Goal: Transaction & Acquisition: Purchase product/service

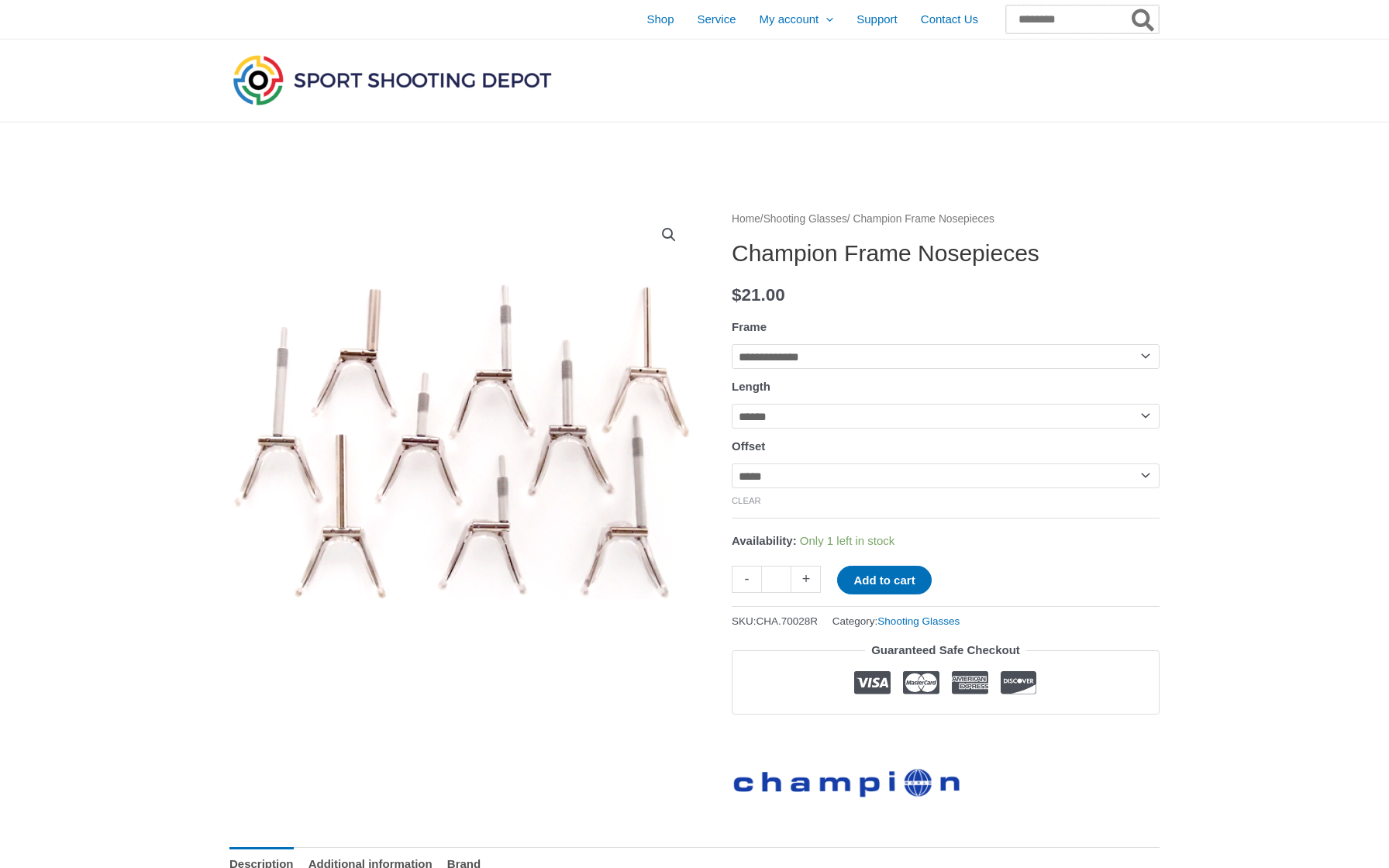
click at [1020, 17] on input "Search for:" at bounding box center [1082, 20] width 152 height 28
paste input "**********"
type input "**********"
click at [1143, 20] on button "Search" at bounding box center [1144, 20] width 30 height 28
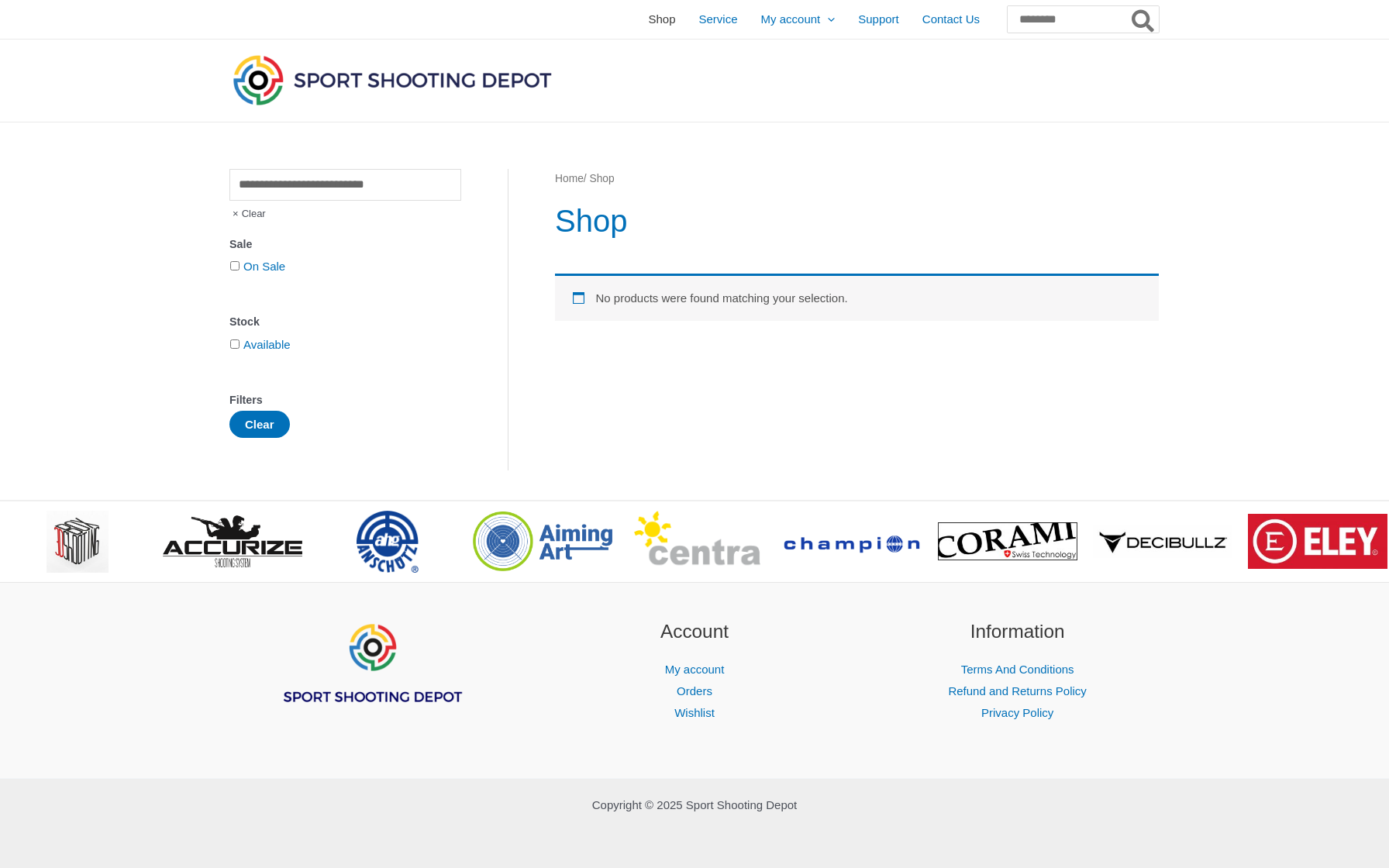
click at [648, 16] on span "Shop" at bounding box center [661, 19] width 27 height 38
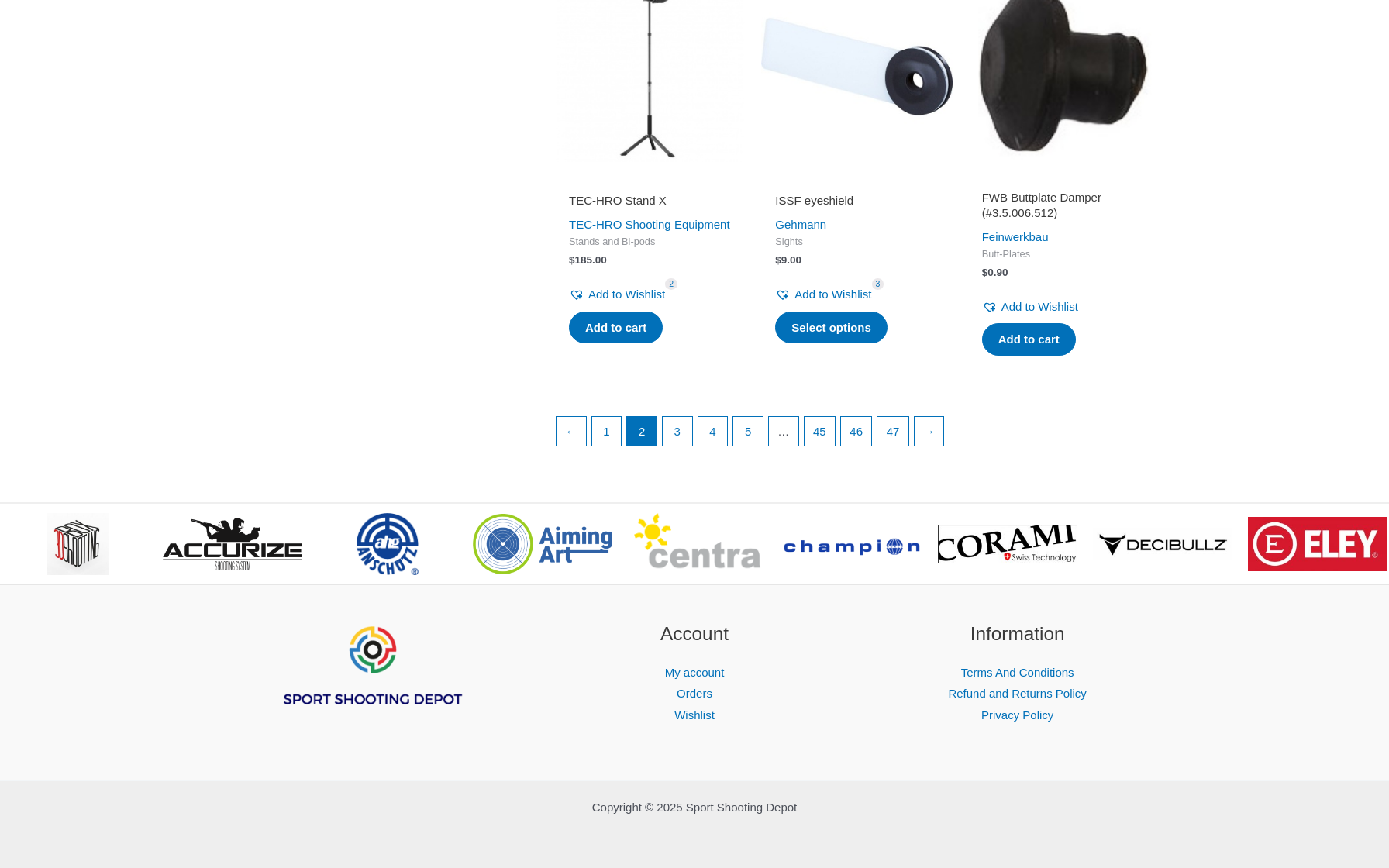
scroll to position [2065, 0]
click at [677, 429] on link "3" at bounding box center [677, 432] width 29 height 29
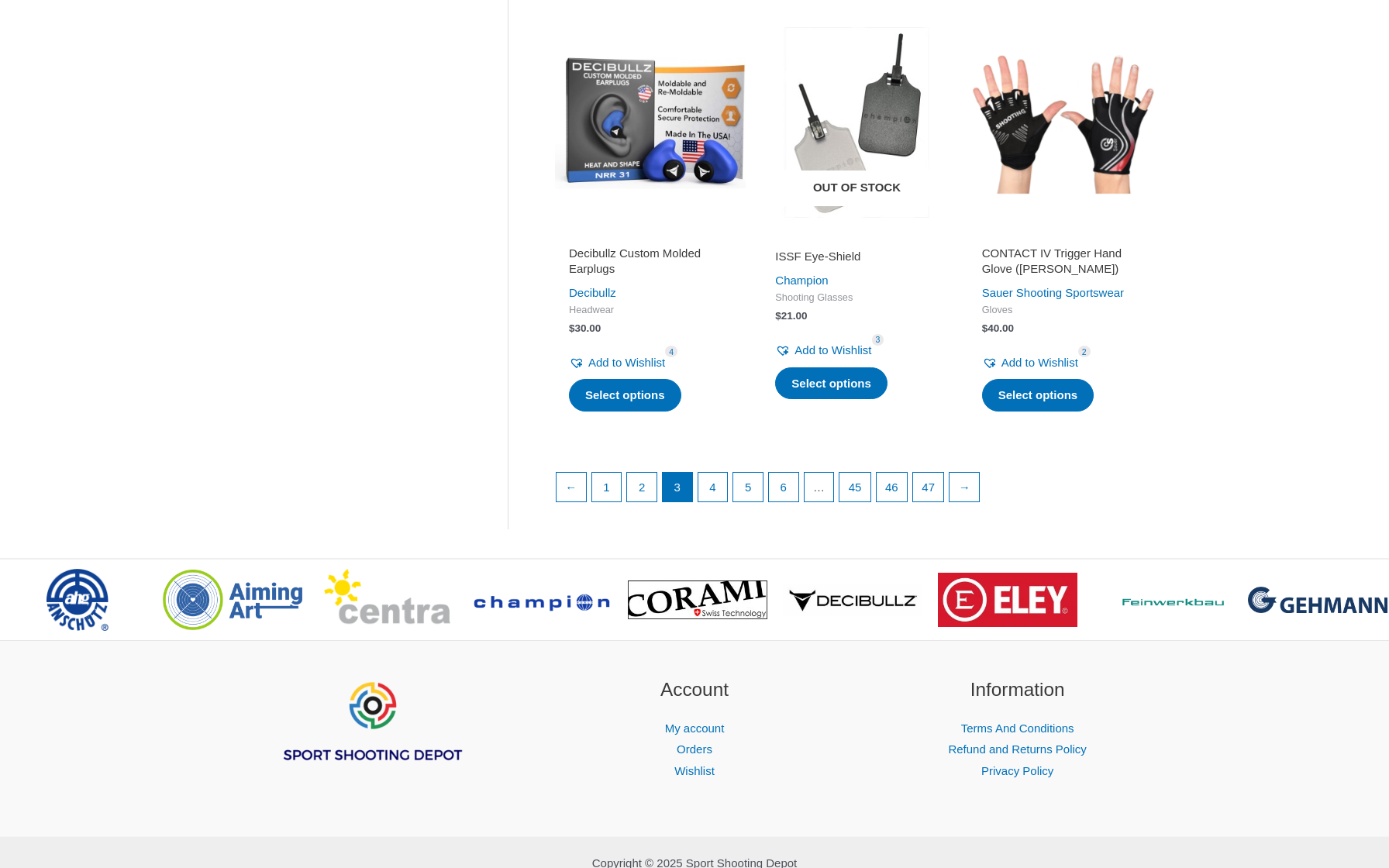
scroll to position [2062, 0]
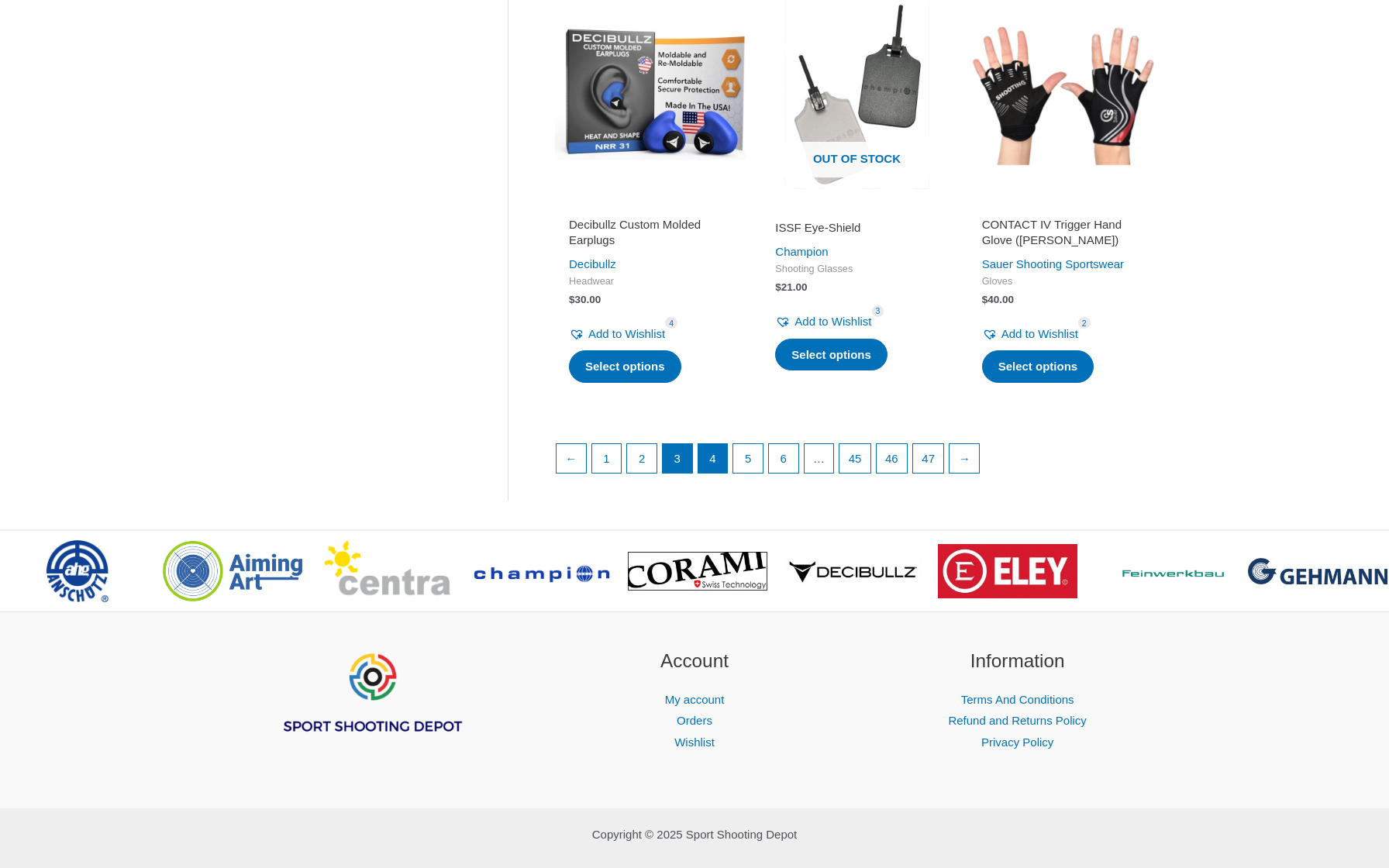
click at [725, 460] on link "4" at bounding box center [713, 458] width 29 height 29
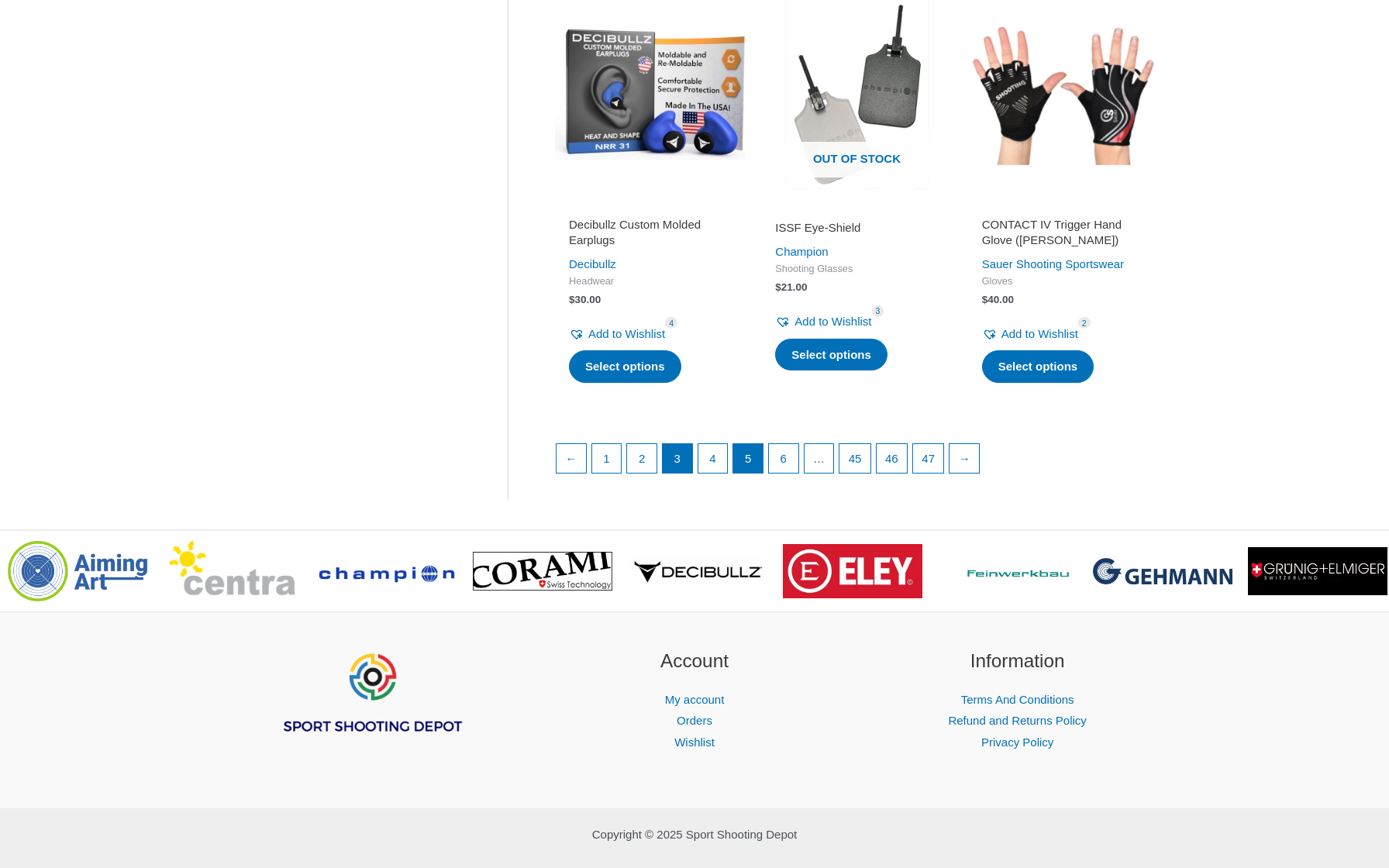
click at [745, 464] on link "5" at bounding box center [747, 458] width 29 height 29
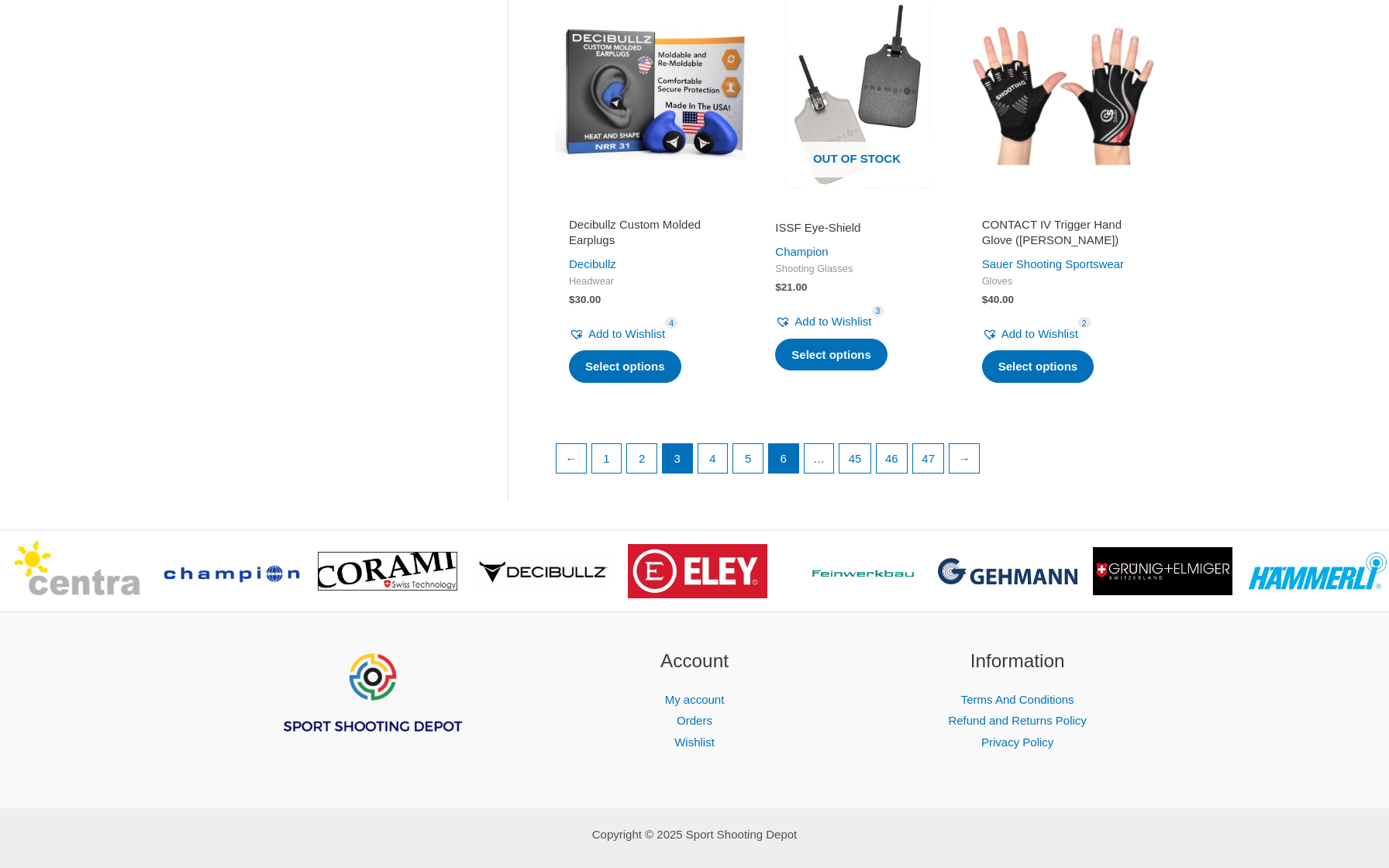
click at [786, 468] on link "6" at bounding box center [783, 458] width 29 height 29
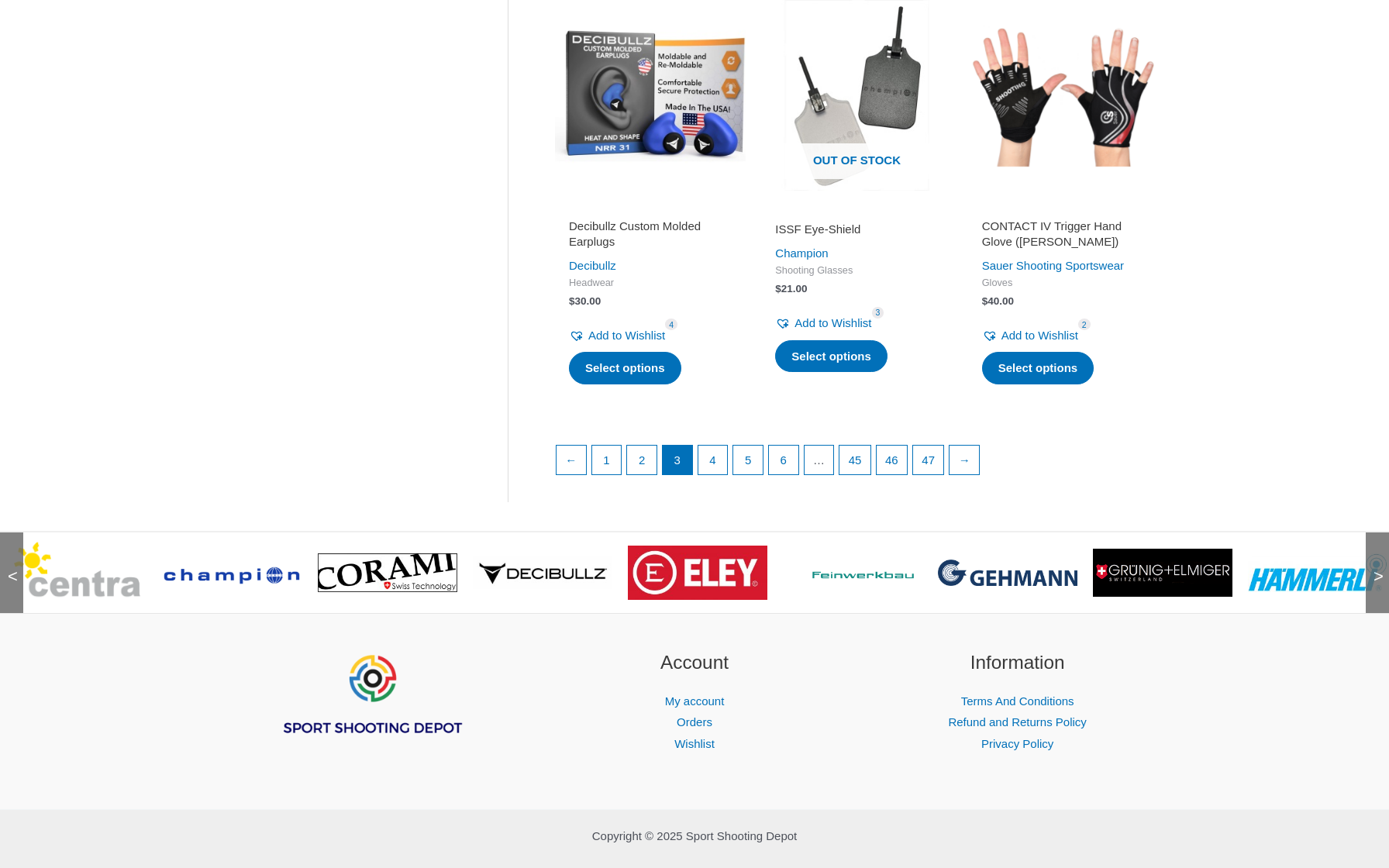
scroll to position [2064, 0]
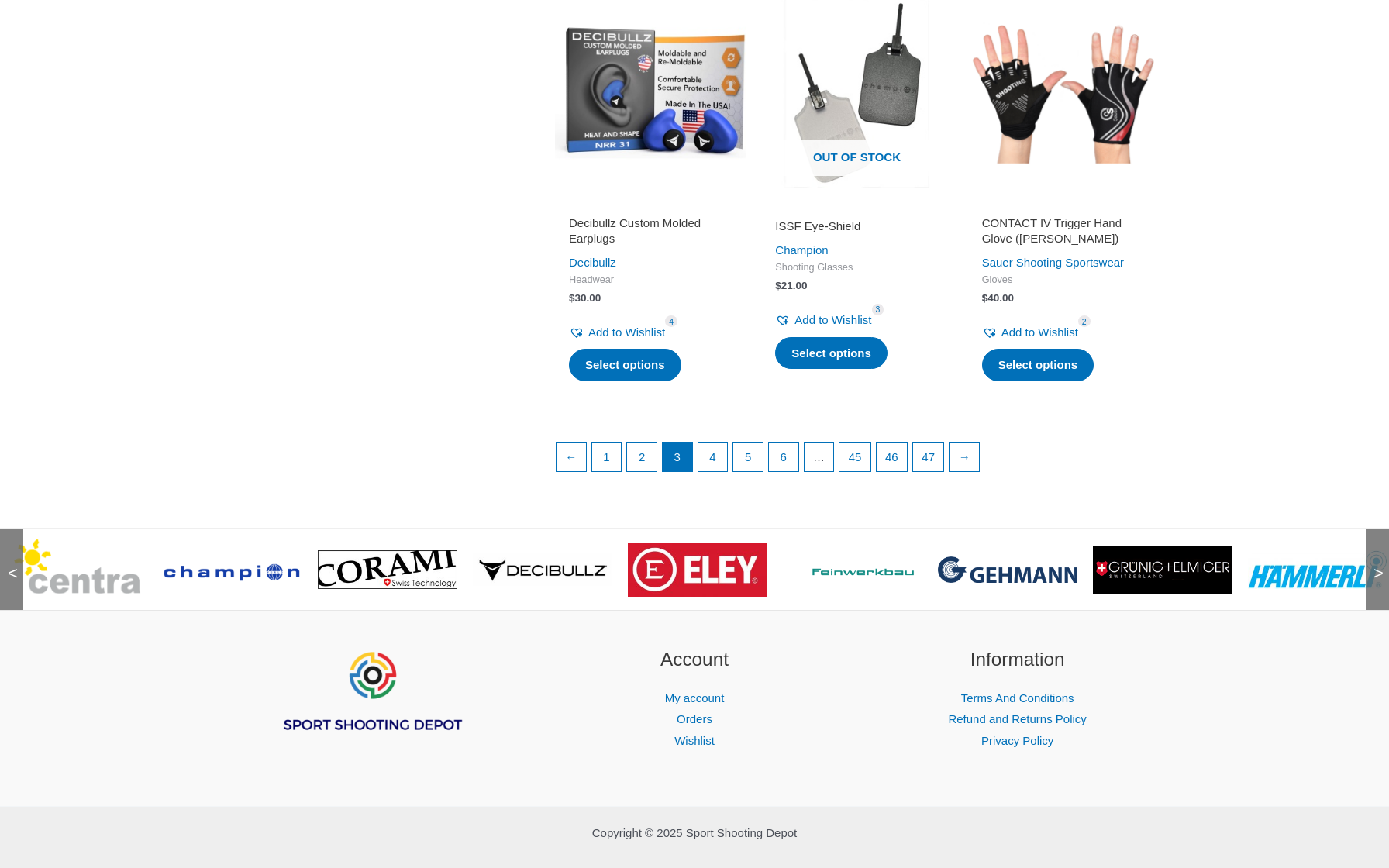
click at [1007, 583] on img at bounding box center [1007, 570] width 139 height 26
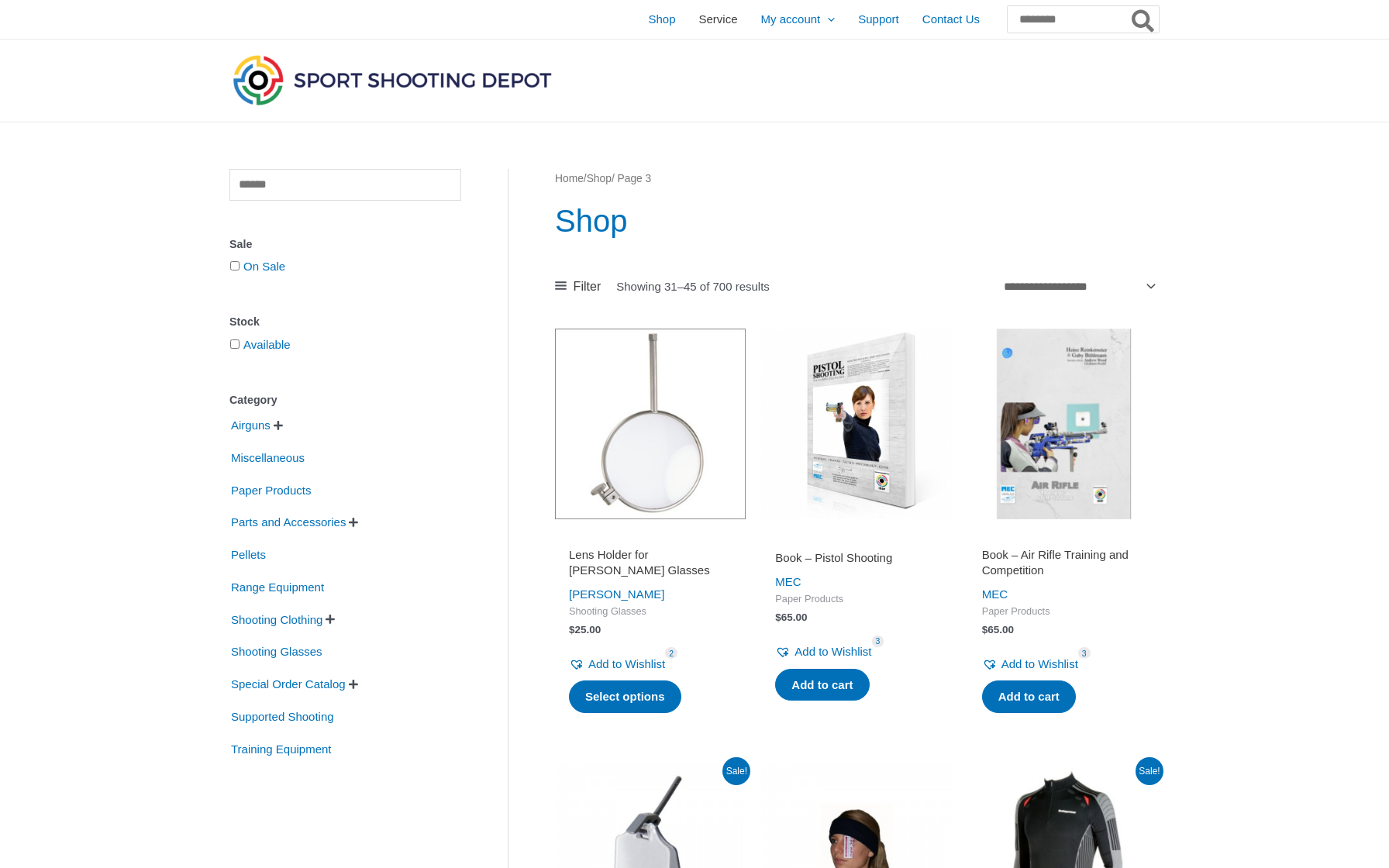
scroll to position [0, 0]
